Goal: Task Accomplishment & Management: Use online tool/utility

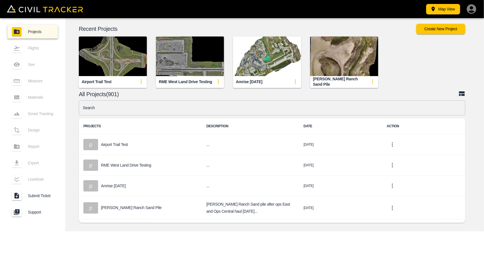
click at [192, 105] on input "text" at bounding box center [272, 108] width 386 height 15
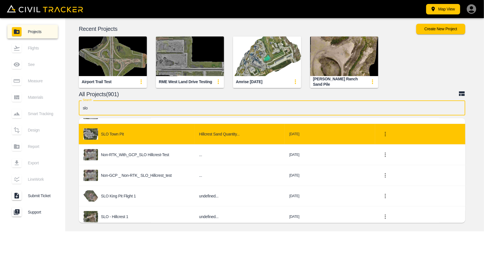
scroll to position [55, 0]
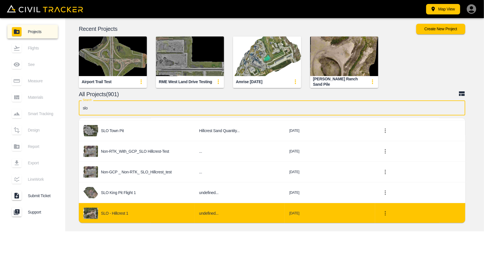
type input "slo"
click at [136, 203] on td "SLO - Hillcrest 1" at bounding box center [137, 213] width 116 height 21
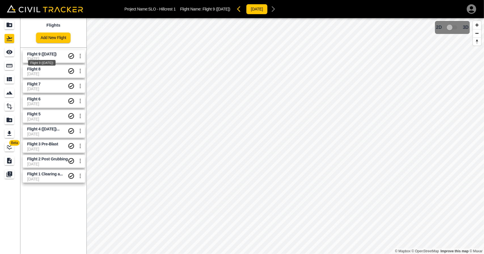
click at [34, 56] on span "Flight 9 ([DATE])" at bounding box center [41, 54] width 29 height 5
click at [12, 69] on div "Measure" at bounding box center [10, 65] width 10 height 9
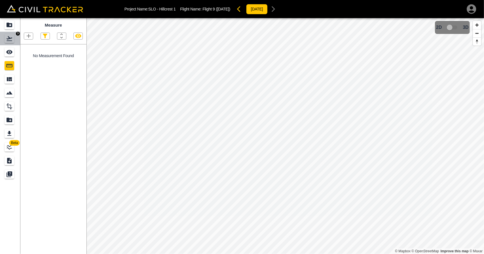
click at [7, 39] on icon "Flights" at bounding box center [10, 38] width 6 height 5
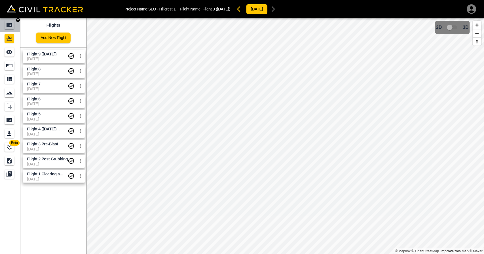
click at [7, 19] on link at bounding box center [10, 25] width 20 height 14
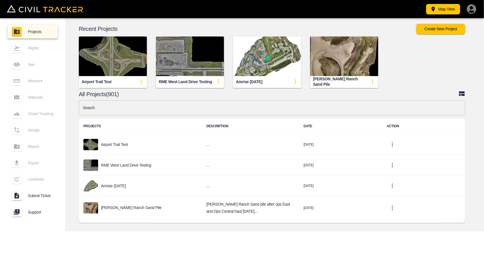
click at [271, 58] on img "button" at bounding box center [267, 57] width 68 height 40
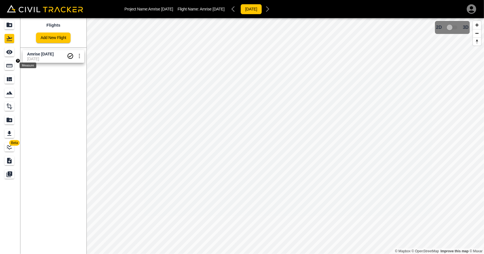
click at [12, 67] on icon "Measure" at bounding box center [9, 65] width 7 height 7
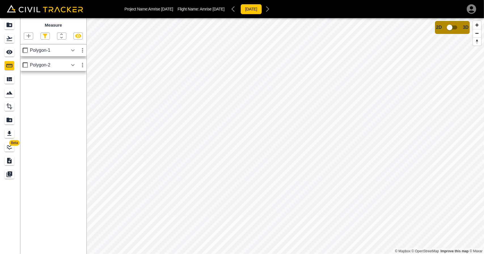
click at [26, 52] on icon at bounding box center [25, 50] width 7 height 7
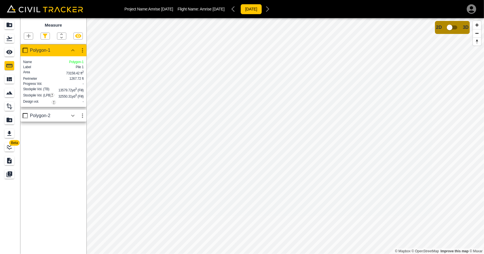
click at [43, 118] on div "Polygon-2" at bounding box center [49, 115] width 38 height 5
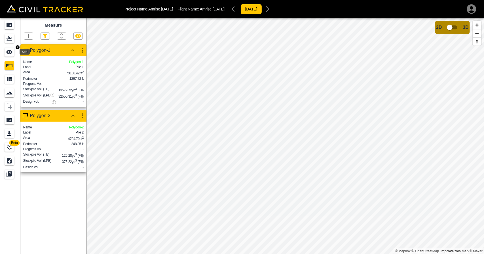
click at [10, 52] on icon "See" at bounding box center [9, 52] width 6 height 4
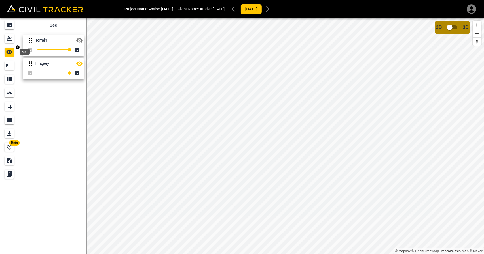
click at [8, 62] on div "Measure" at bounding box center [10, 65] width 10 height 9
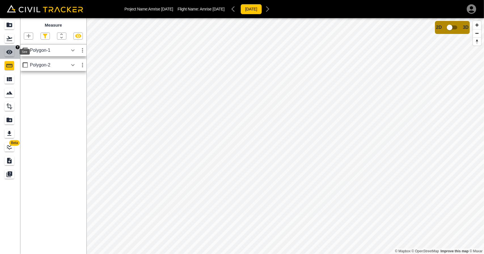
click at [11, 52] on icon "See" at bounding box center [9, 52] width 6 height 4
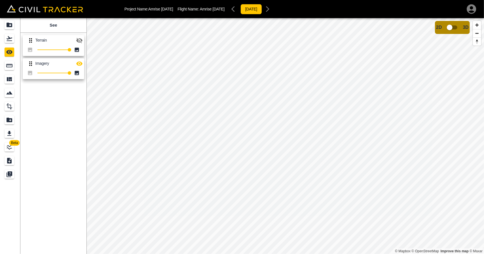
click at [79, 44] on button "button" at bounding box center [79, 40] width 11 height 11
click at [79, 64] on icon "button" at bounding box center [79, 63] width 7 height 7
click at [12, 40] on icon "Flights" at bounding box center [9, 38] width 7 height 7
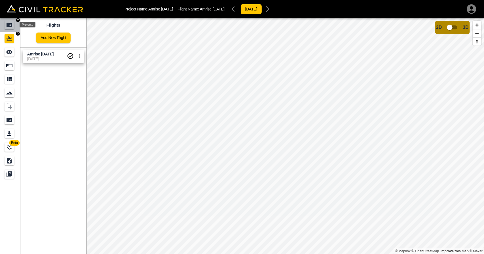
click at [9, 27] on icon "Projects" at bounding box center [10, 25] width 6 height 5
